Goal: Information Seeking & Learning: Learn about a topic

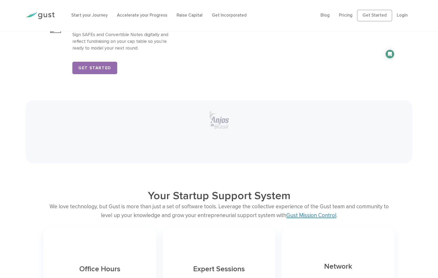
scroll to position [960, 0]
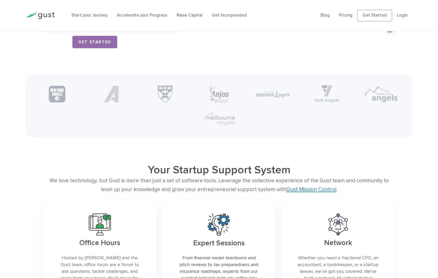
click at [100, 26] on p "Sign SAFEs and Convertible Notes digitally and reflect fundraising on your cap …" at bounding box center [122, 15] width 101 height 20
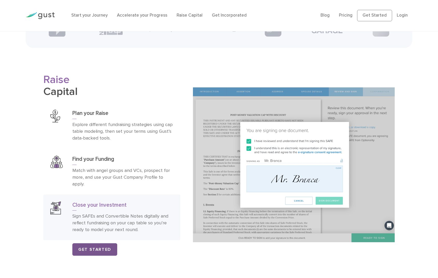
scroll to position [778, 0]
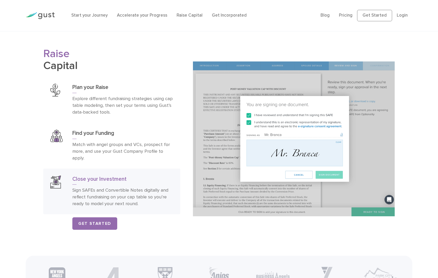
click at [309, 216] on img at bounding box center [294, 138] width 202 height 155
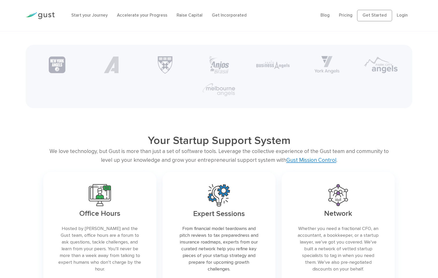
scroll to position [963, 0]
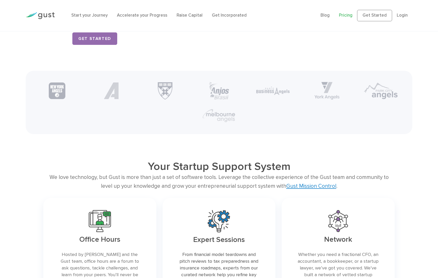
click at [339, 18] on link "Pricing" at bounding box center [345, 15] width 13 height 5
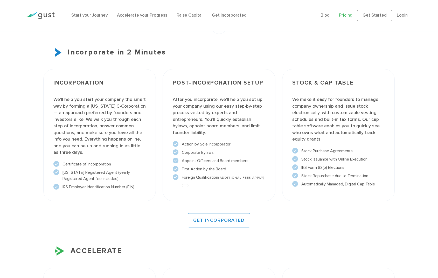
scroll to position [337, 0]
